Goal: Navigation & Orientation: Find specific page/section

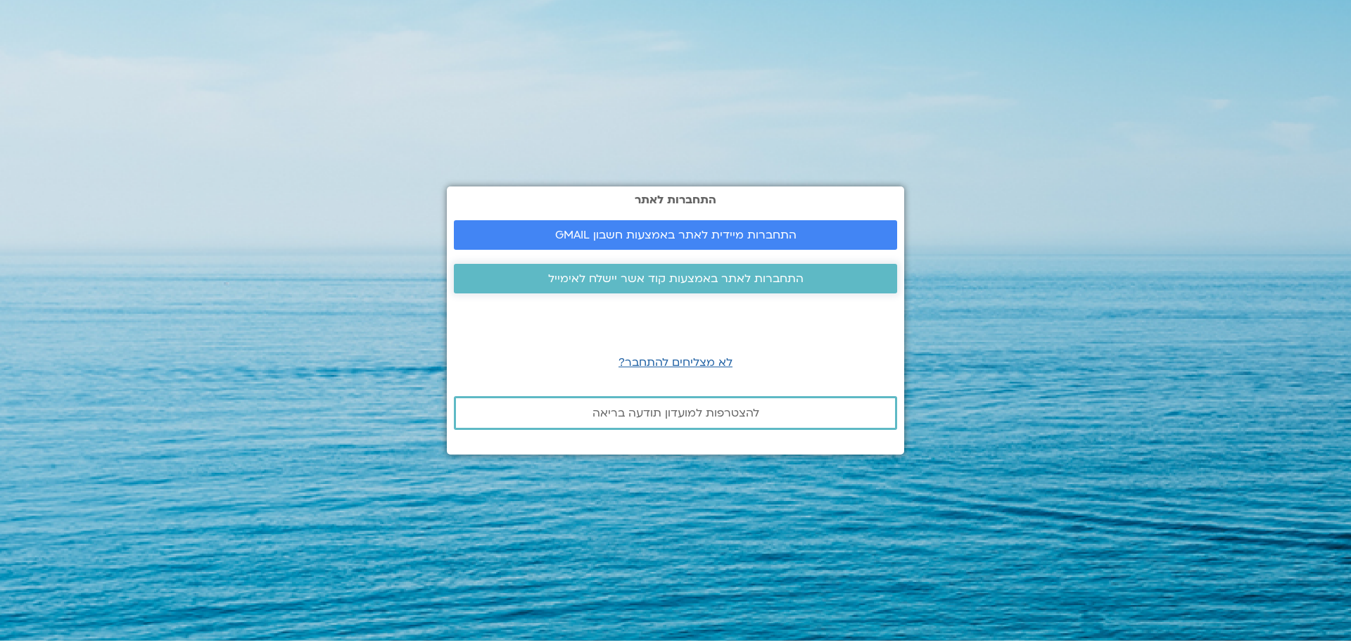
click at [643, 280] on span "התחברות לאתר באמצעות קוד אשר יישלח לאימייל" at bounding box center [675, 278] width 255 height 13
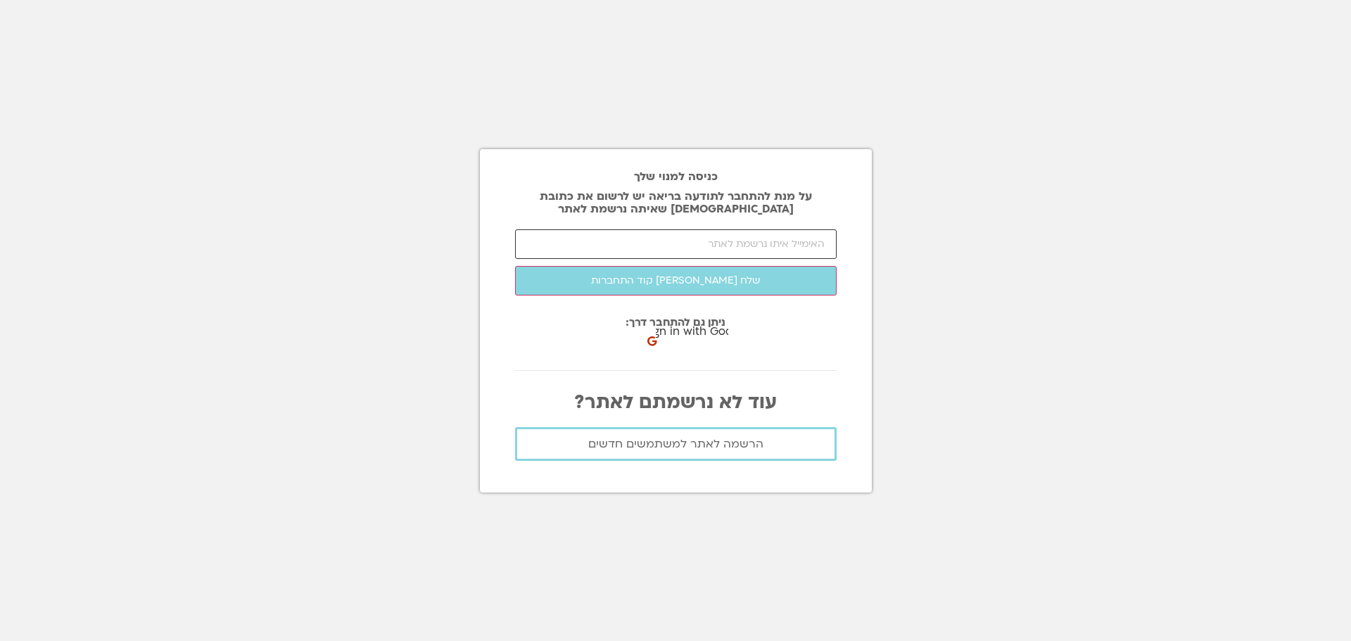
click at [659, 243] on input "email" at bounding box center [676, 244] width 322 height 30
type input "haninitzan13@gmail.com"
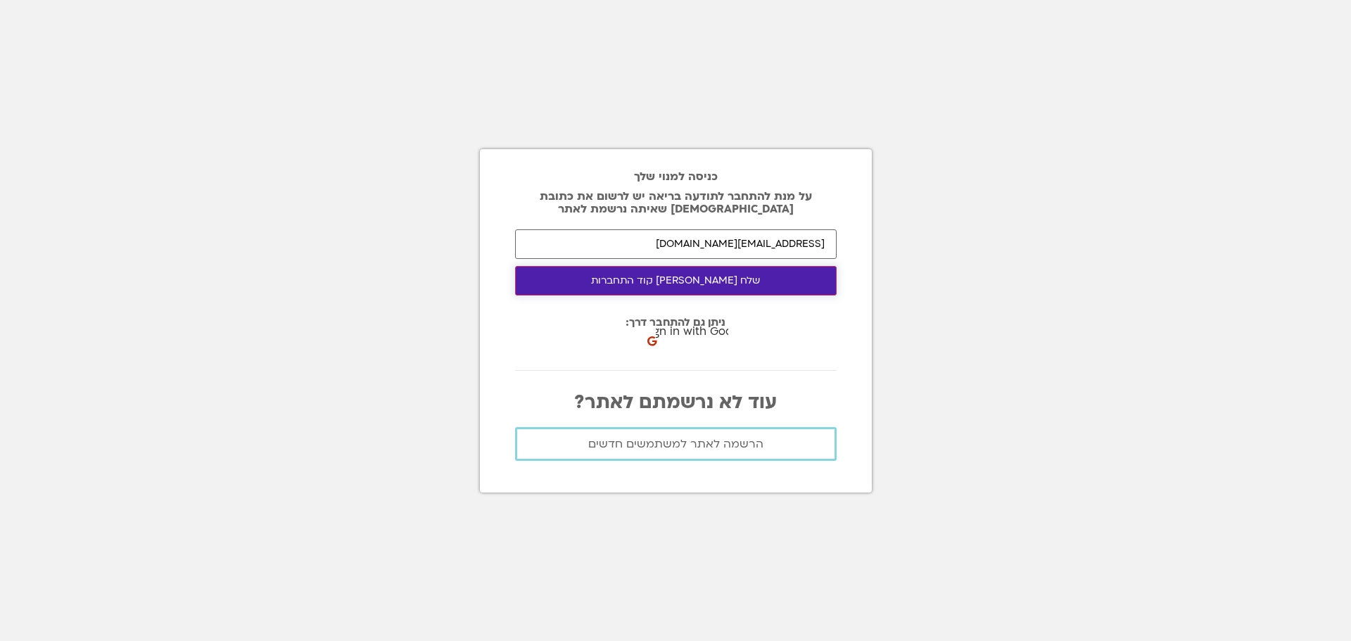
click at [667, 290] on button "שלח [PERSON_NAME] קוד התחברות" at bounding box center [676, 281] width 322 height 30
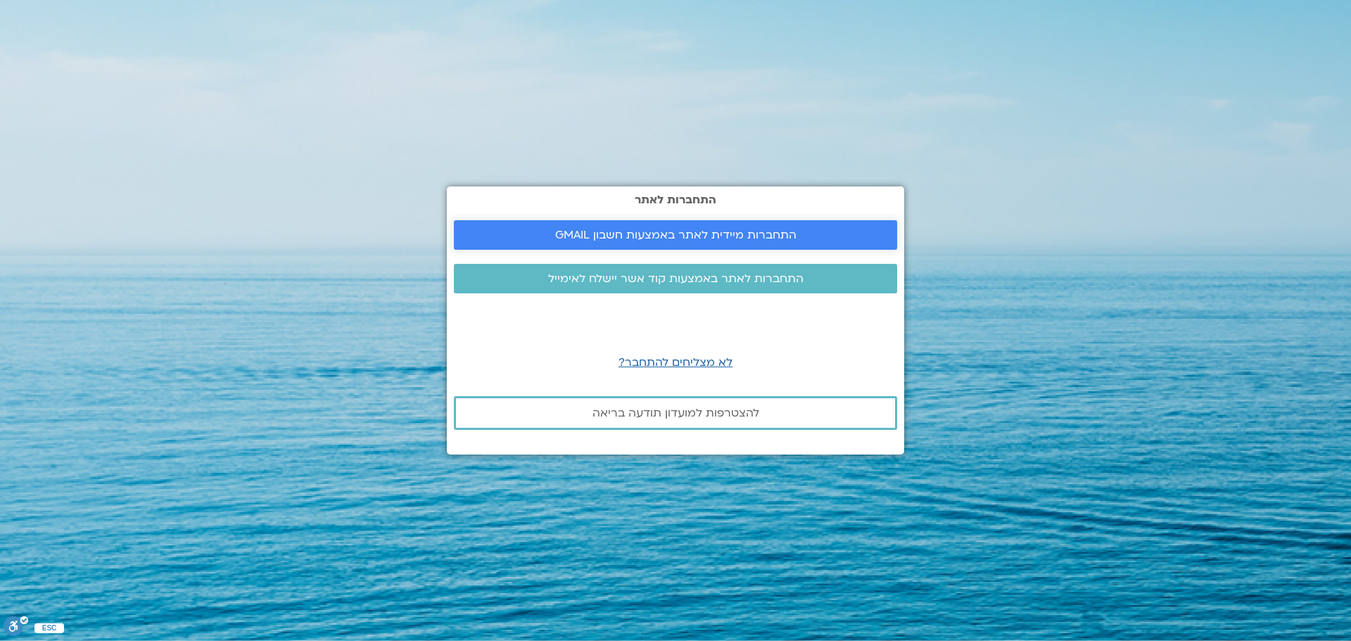
click at [611, 236] on span "התחברות מיידית לאתר באמצעות חשבון GMAIL" at bounding box center [675, 235] width 241 height 13
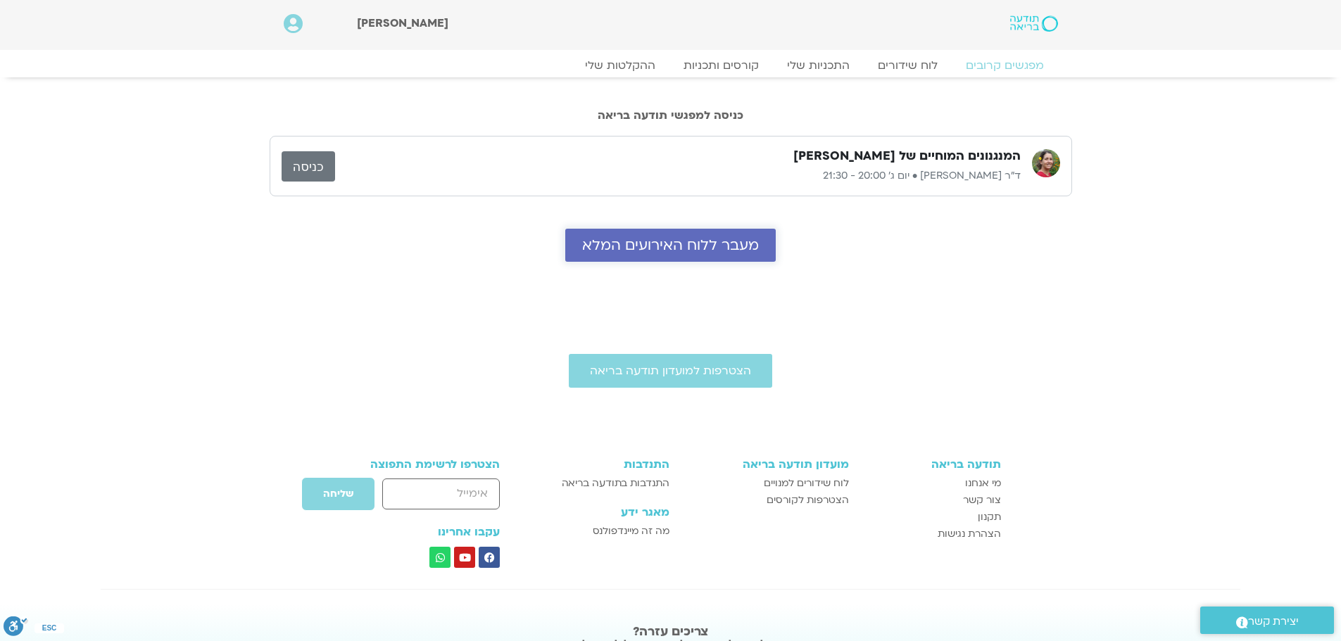
click at [614, 250] on span "מעבר ללוח האירועים המלא" at bounding box center [670, 245] width 177 height 16
click at [301, 166] on link "כניסה" at bounding box center [308, 166] width 53 height 30
